Goal: Information Seeking & Learning: Check status

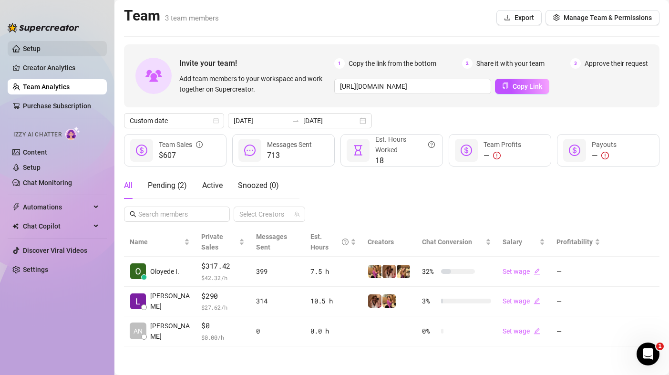
click at [41, 51] on link "Setup" at bounding box center [32, 49] width 18 height 8
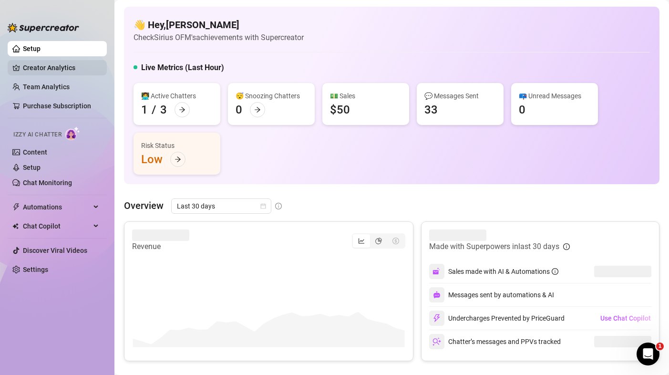
click at [55, 69] on link "Creator Analytics" at bounding box center [61, 67] width 76 height 15
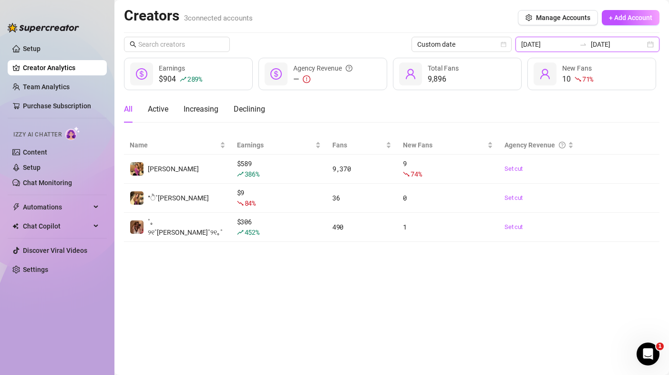
click at [559, 45] on input "[DATE]" at bounding box center [548, 44] width 54 height 10
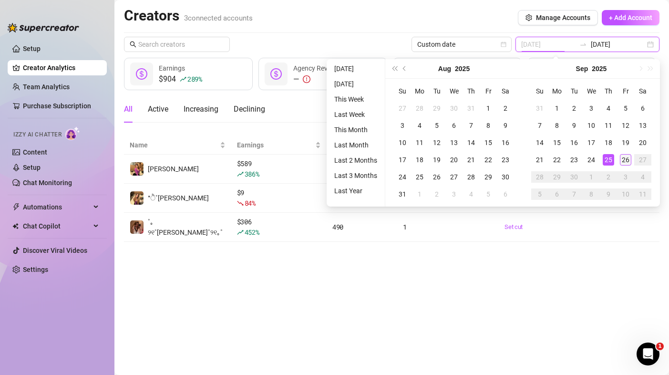
type input "[DATE]"
click at [622, 160] on div "26" at bounding box center [625, 159] width 11 height 11
type input "[DATE]"
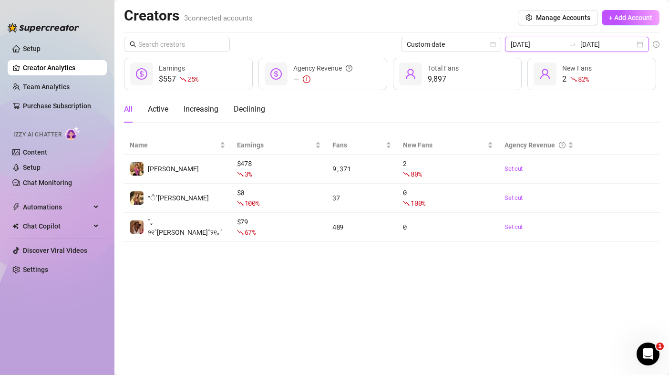
click at [549, 45] on input "[DATE]" at bounding box center [538, 44] width 54 height 10
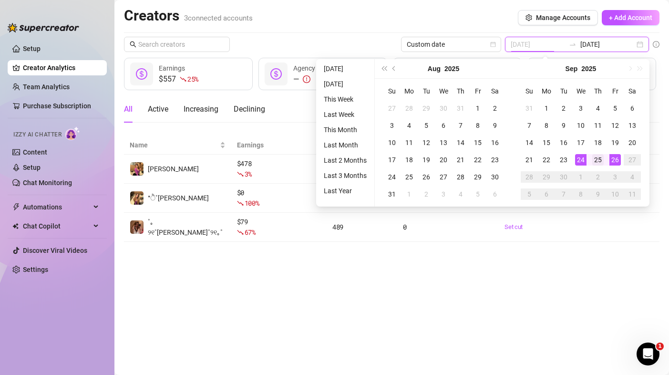
type input "[DATE]"
click at [600, 165] on td "25" at bounding box center [597, 159] width 17 height 17
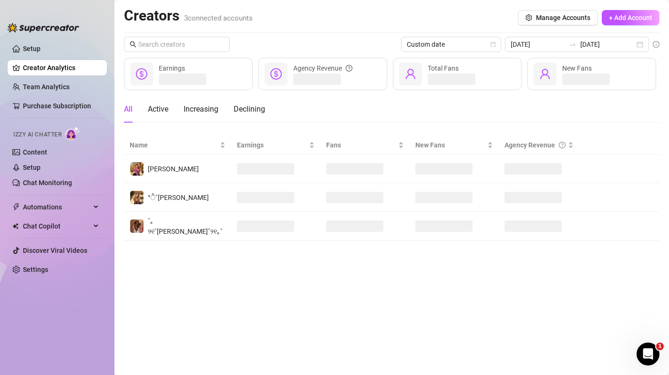
click at [500, 259] on main "Creators 3 connected accounts Manage Accounts + Add Account Custom date [DATE] …" at bounding box center [391, 187] width 554 height 375
